Goal: Task Accomplishment & Management: Use online tool/utility

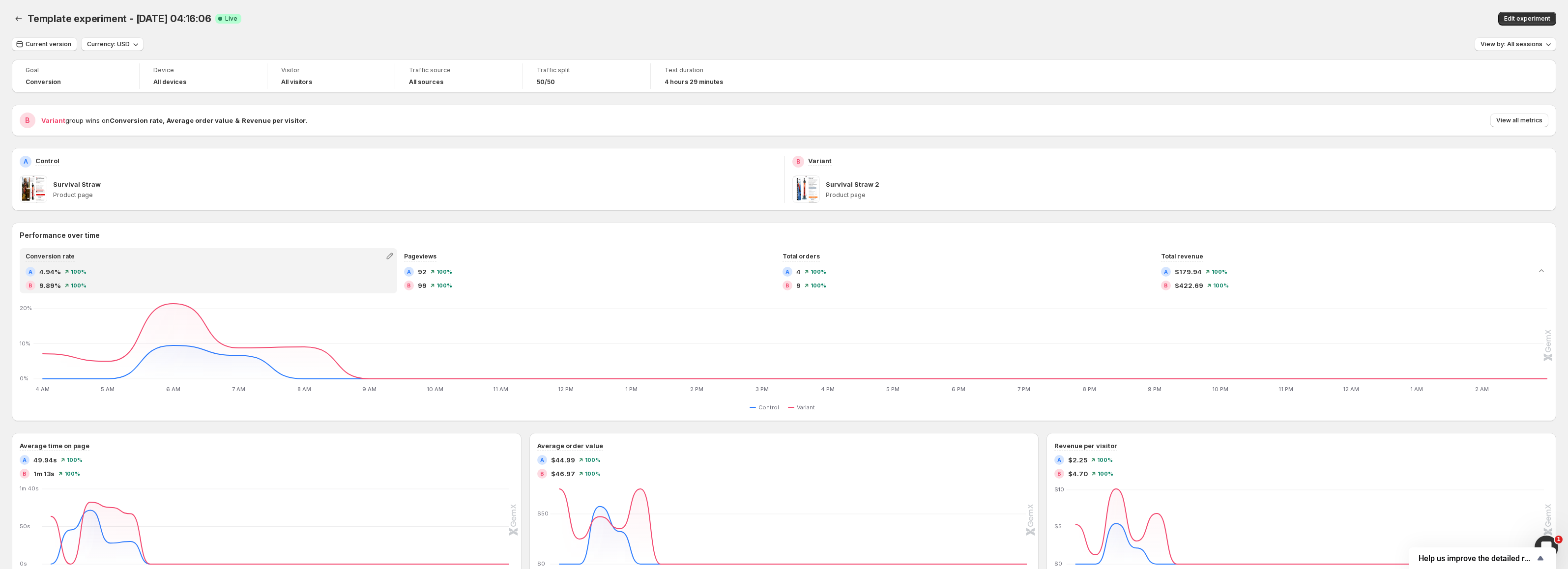
click at [1103, 212] on div "Goal Conversion Device All devices Visitor All visitors Traffic source All sour…" at bounding box center [784, 436] width 1545 height 752
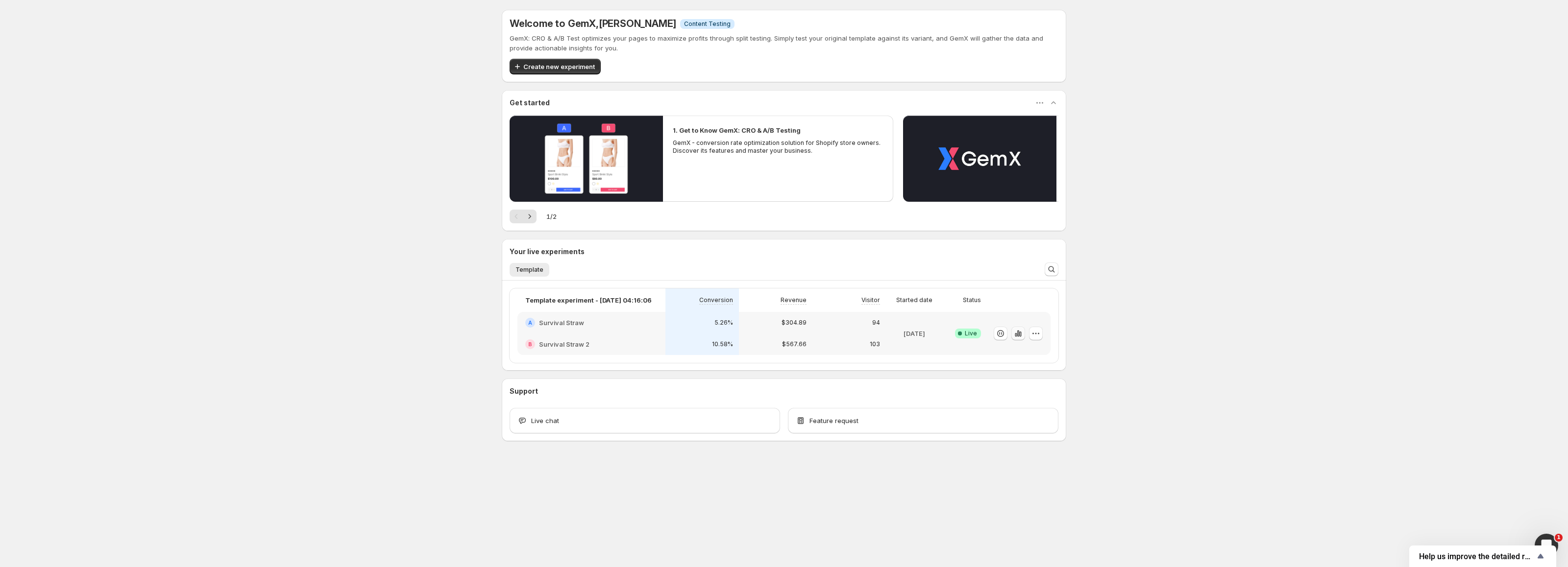
click at [1019, 333] on icon "button" at bounding box center [1020, 335] width 2 height 5
